Goal: Find specific page/section: Find specific page/section

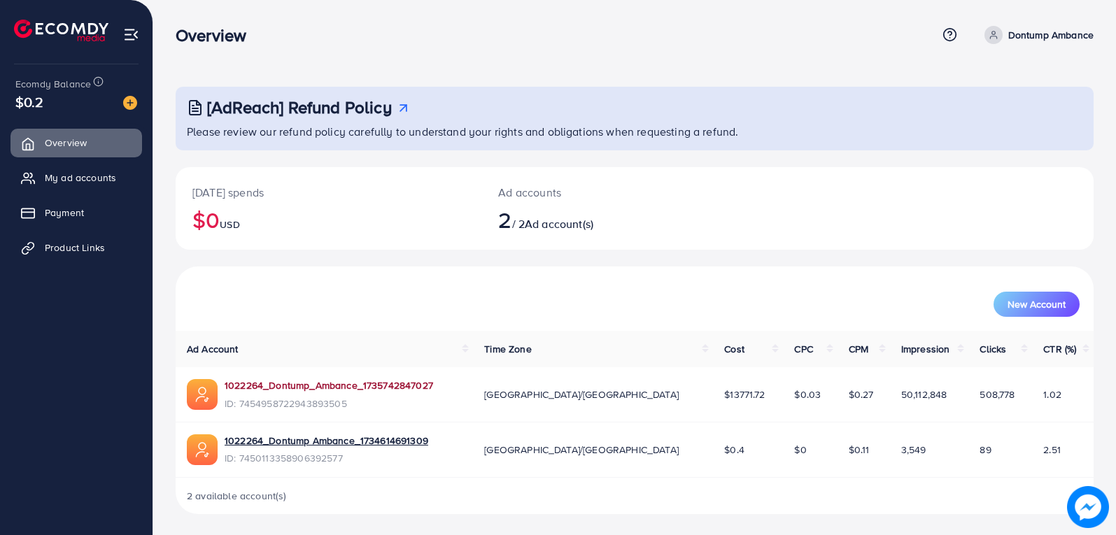
click at [358, 389] on link "1022264_Dontump_Ambance_1735742847027" at bounding box center [329, 386] width 209 height 14
click at [70, 248] on span "Product Links" at bounding box center [78, 248] width 60 height 14
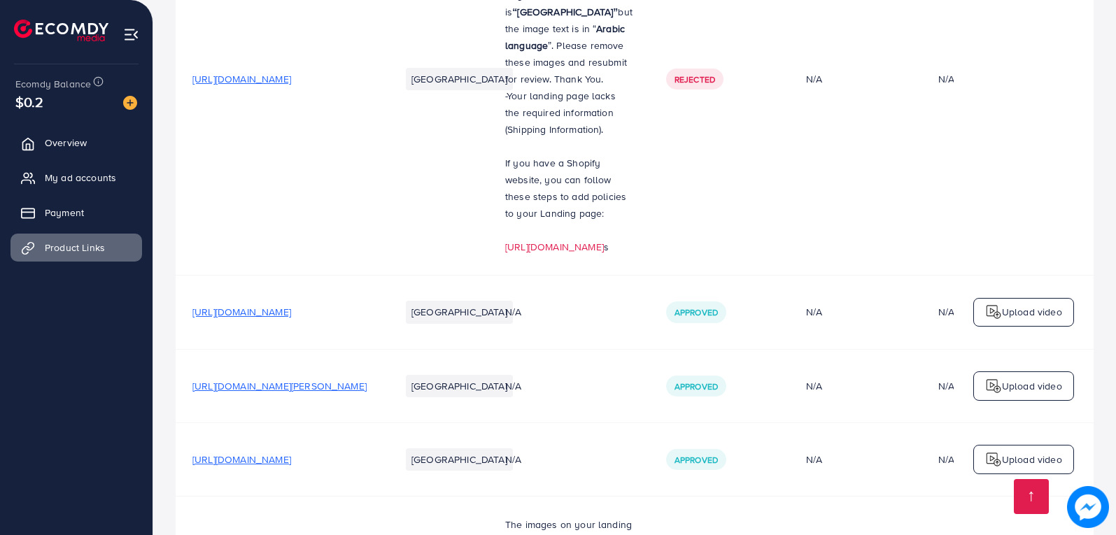
scroll to position [719, 0]
